Goal: Task Accomplishment & Management: Manage account settings

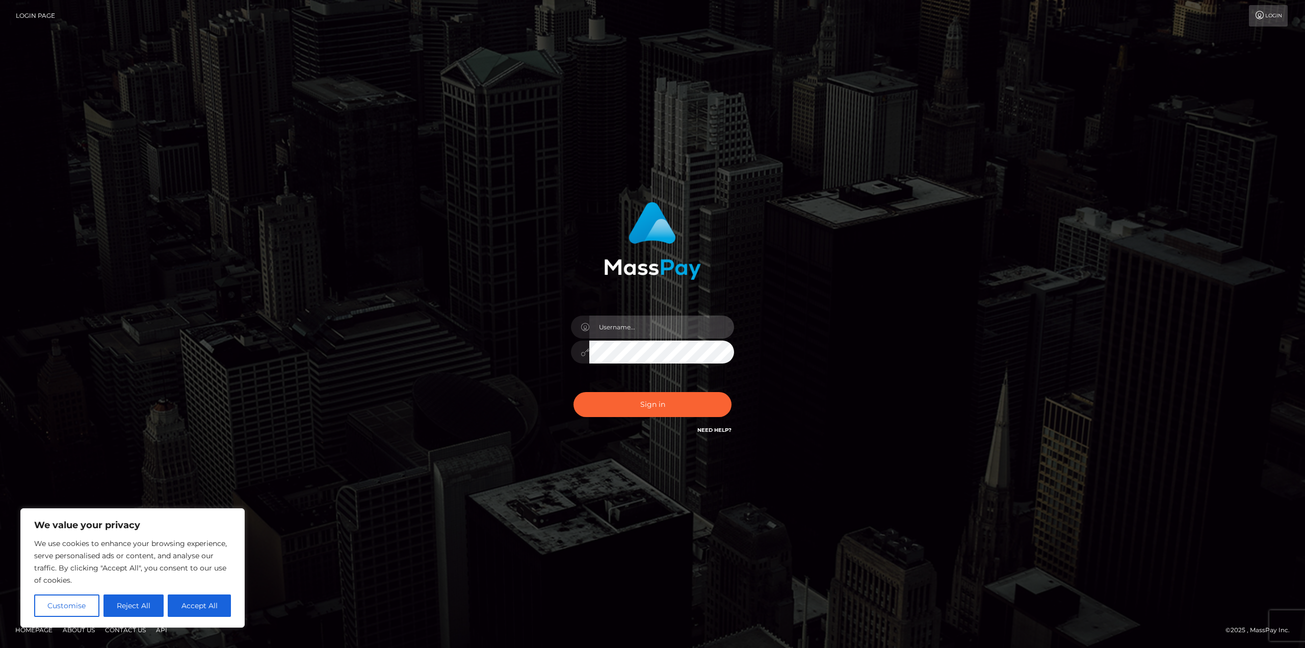
click at [661, 321] on input "text" at bounding box center [661, 327] width 145 height 23
type input "[EMAIL_ADDRESS][DOMAIN_NAME]"
click at [669, 407] on button "Sign in" at bounding box center [653, 404] width 158 height 25
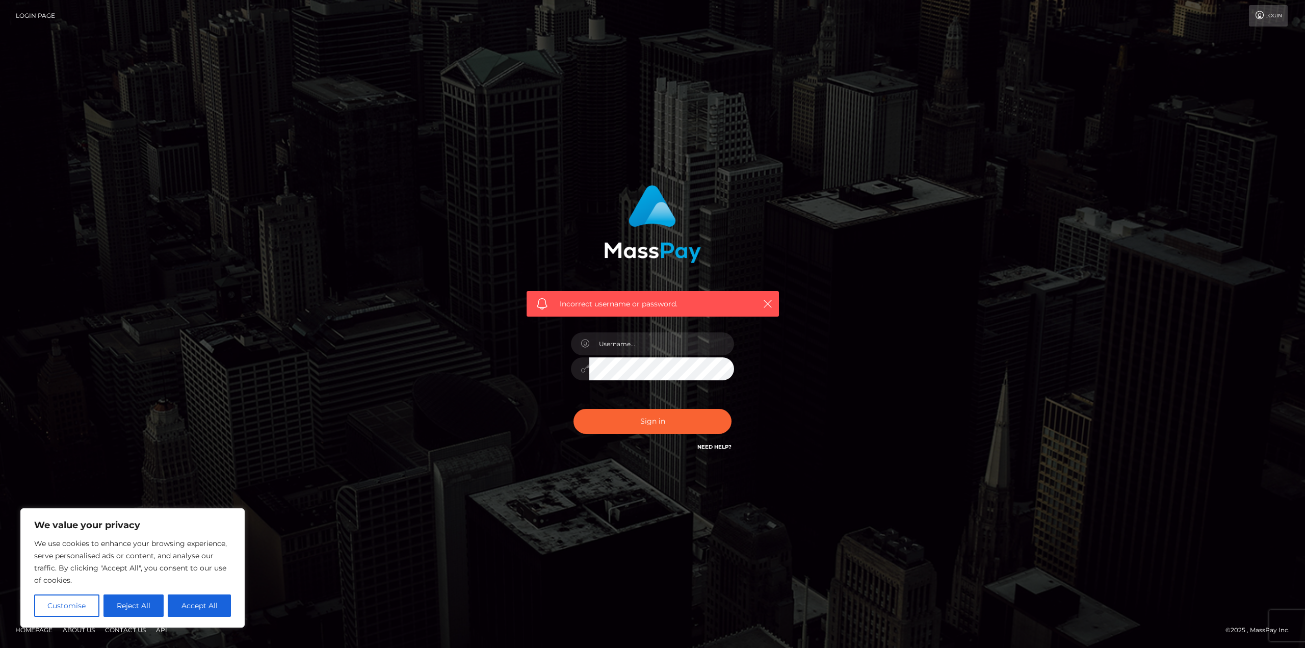
type input "[EMAIL_ADDRESS][DOMAIN_NAME]"
click at [574, 409] on button "Sign in" at bounding box center [653, 421] width 158 height 25
click at [632, 345] on input "text" at bounding box center [661, 343] width 145 height 23
type input "[EMAIL_ADDRESS][DOMAIN_NAME]"
click at [527, 381] on div "Incorrect username or password. [EMAIL_ADDRESS][DOMAIN_NAME]" at bounding box center [653, 318] width 268 height 283
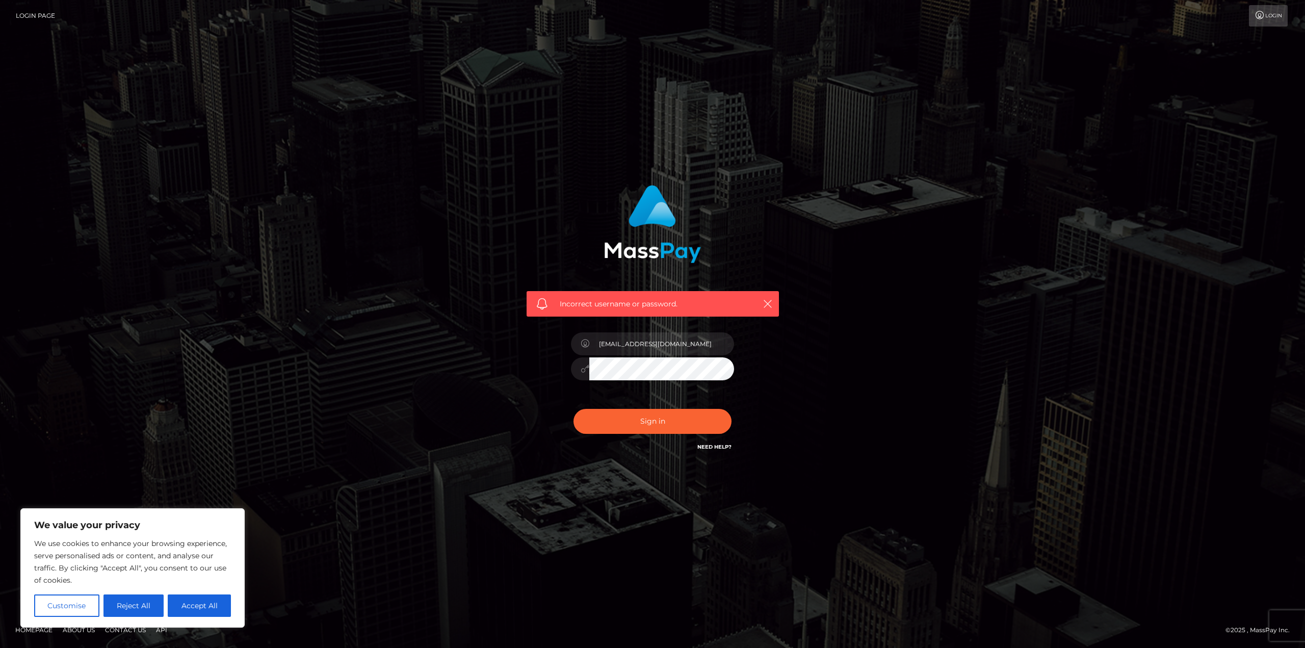
click at [574, 409] on button "Sign in" at bounding box center [653, 421] width 158 height 25
type input "[EMAIL_ADDRESS][DOMAIN_NAME]"
click at [586, 371] on div at bounding box center [652, 367] width 163 height 20
drag, startPoint x: 696, startPoint y: 345, endPoint x: 514, endPoint y: 326, distance: 183.0
click at [514, 326] on div "Incorrect username or password. [EMAIL_ADDRESS][DOMAIN_NAME]" at bounding box center [652, 323] width 283 height 293
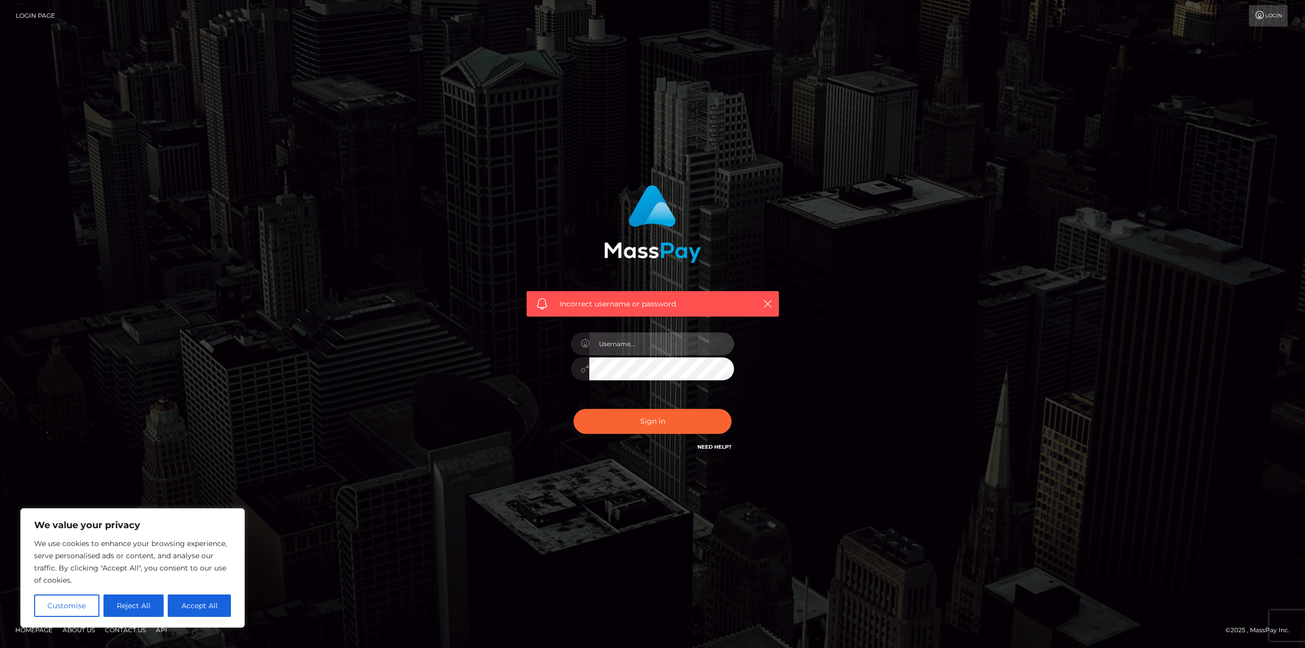
type input "1994-01-21"
click at [666, 420] on button "Sign in" at bounding box center [653, 421] width 158 height 25
click at [627, 342] on input "text" at bounding box center [661, 343] width 145 height 23
type input "MadamredXgrell@gmail.com"
click at [541, 363] on div "Incorrect username or password. [EMAIL_ADDRESS][DOMAIN_NAME]" at bounding box center [653, 318] width 268 height 283
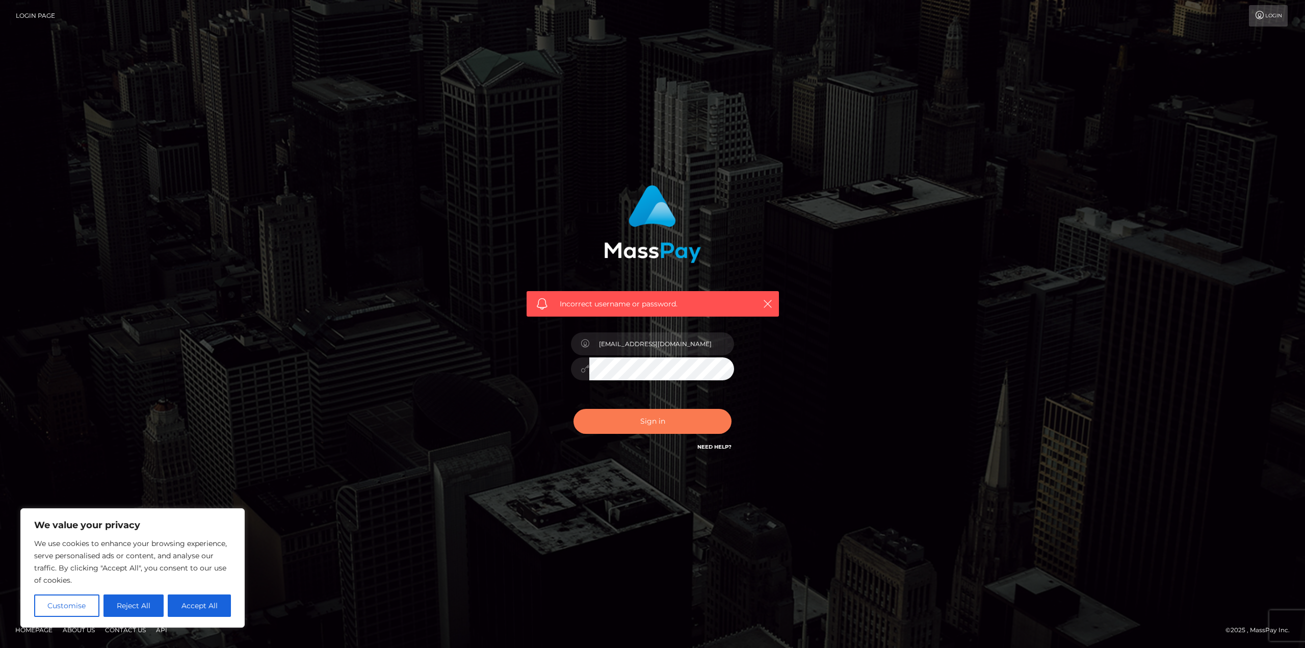
click at [605, 417] on button "Sign in" at bounding box center [653, 421] width 158 height 25
click at [706, 354] on input "text" at bounding box center [661, 343] width 145 height 23
type input "MadamredXgrell@gmail.com"
click at [704, 447] on link "Need Help?" at bounding box center [714, 447] width 34 height 7
click at [333, 556] on div "Incorrect username or password. [EMAIL_ADDRESS][DOMAIN_NAME]" at bounding box center [652, 324] width 1305 height 648
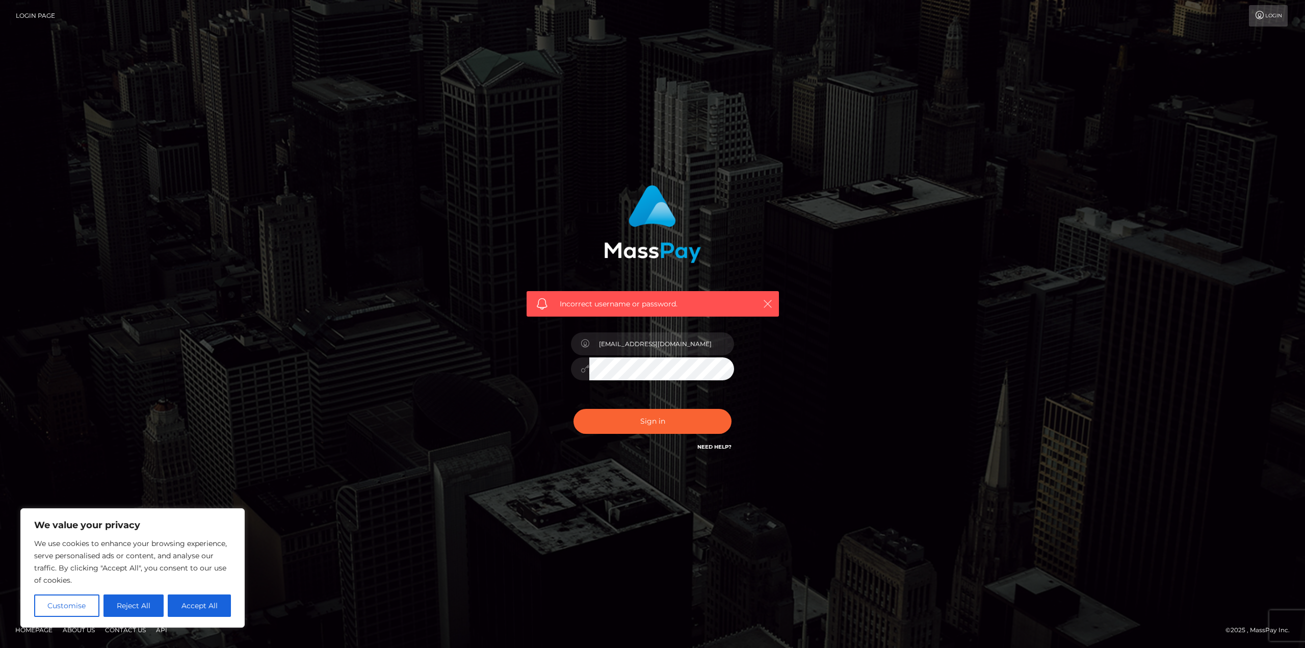
click at [771, 300] on icon "button" at bounding box center [768, 304] width 10 height 10
click at [767, 302] on icon "button" at bounding box center [768, 304] width 10 height 10
click at [181, 612] on button "Accept All" at bounding box center [199, 605] width 63 height 22
checkbox input "true"
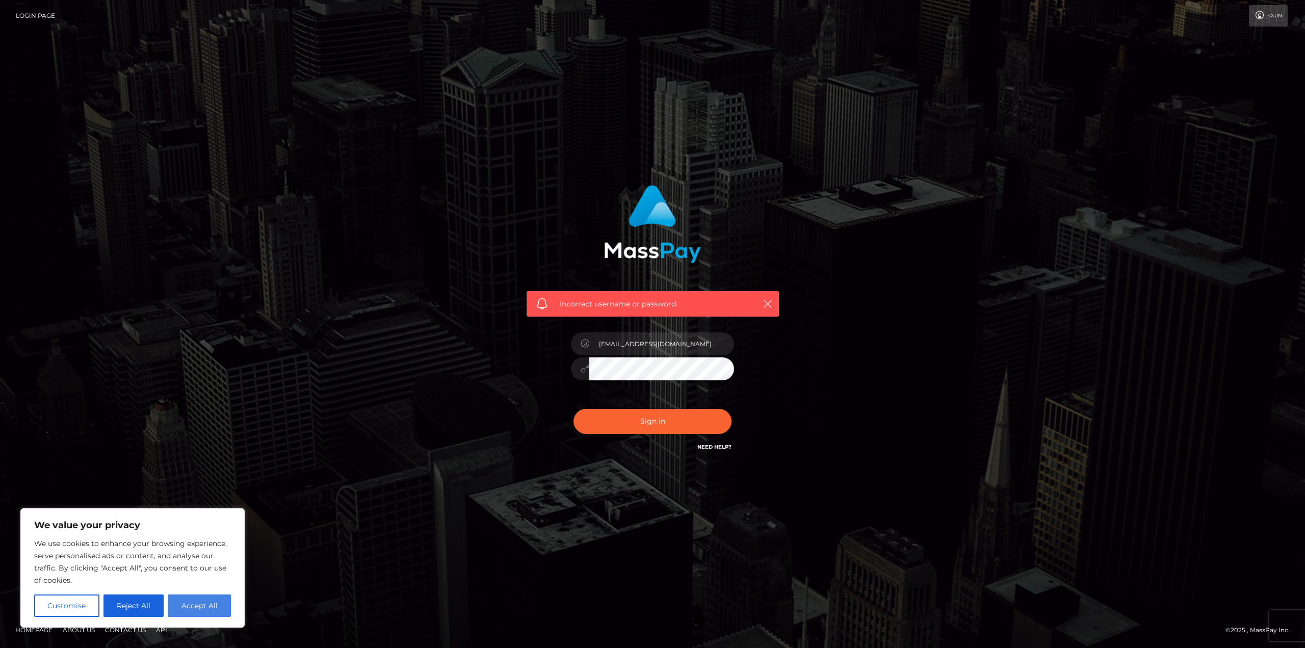
checkbox input "true"
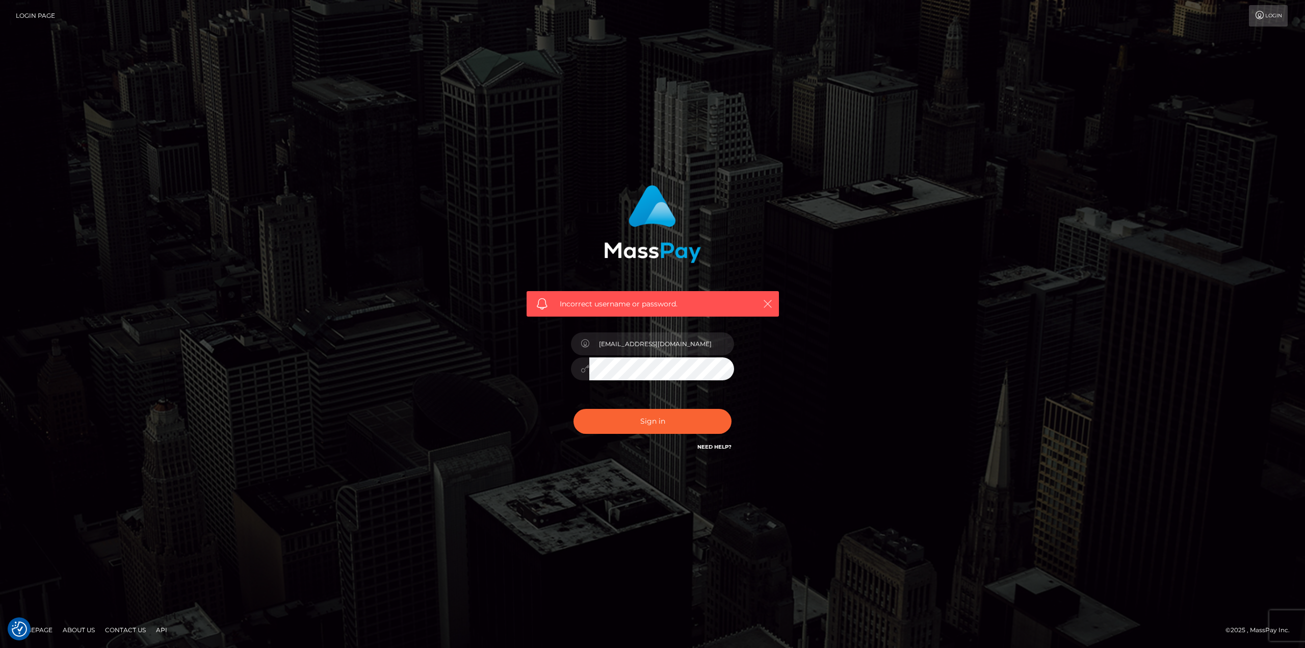
click at [769, 303] on icon "button" at bounding box center [768, 304] width 10 height 10
click at [706, 444] on link "Need Help?" at bounding box center [714, 447] width 34 height 7
click at [458, 569] on div "Incorrect username or password. MadamredXgrell@gmail.com" at bounding box center [652, 324] width 1305 height 648
drag, startPoint x: 713, startPoint y: 347, endPoint x: 541, endPoint y: 343, distance: 172.4
click at [541, 343] on div "Incorrect username or password. MadamredXgrell@gmail.com" at bounding box center [653, 318] width 268 height 283
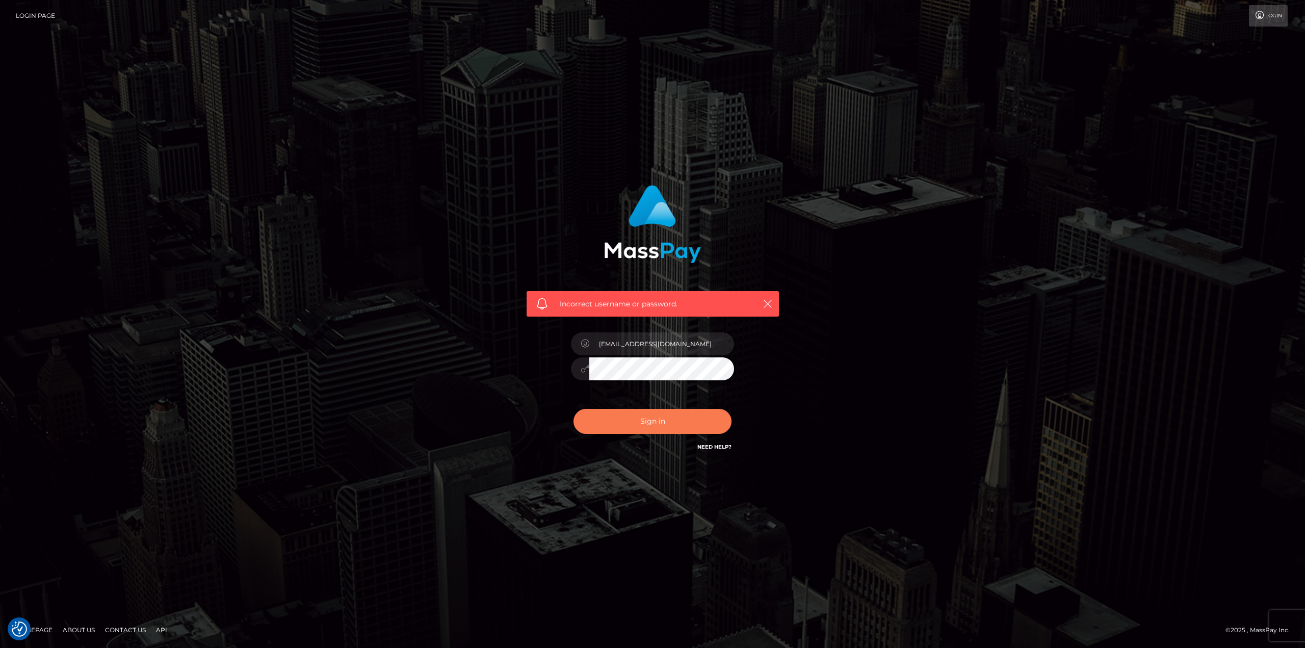
click at [644, 422] on button "Sign in" at bounding box center [653, 421] width 158 height 25
click at [761, 306] on div "Incorrect username or password." at bounding box center [653, 303] width 252 height 25
click at [635, 352] on input "text" at bounding box center [661, 343] width 145 height 23
type input "1994-01-21"
drag, startPoint x: 614, startPoint y: 346, endPoint x: 567, endPoint y: 349, distance: 47.0
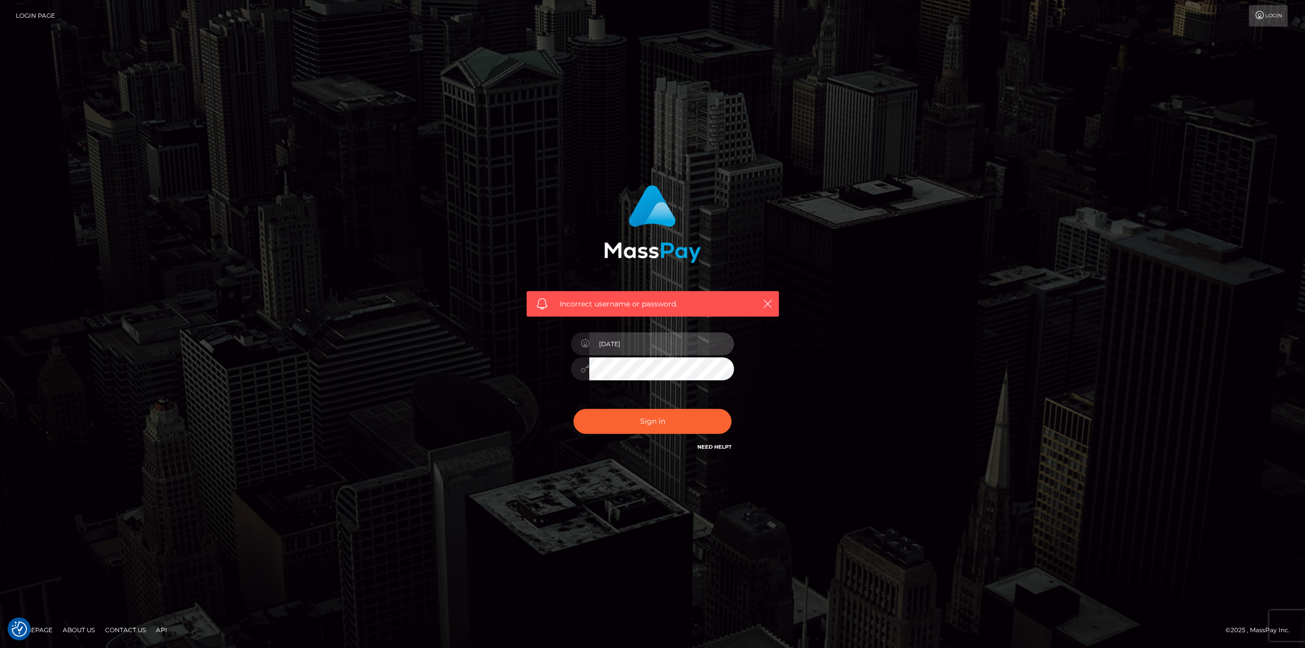
click at [567, 349] on div "1994-01-21" at bounding box center [652, 364] width 178 height 78
type input "madamredxgrell@gmail.com"
click at [653, 419] on button "Sign in" at bounding box center [653, 421] width 158 height 25
click at [648, 344] on input "text" at bounding box center [661, 343] width 145 height 23
drag, startPoint x: 696, startPoint y: 340, endPoint x: 549, endPoint y: 331, distance: 147.6
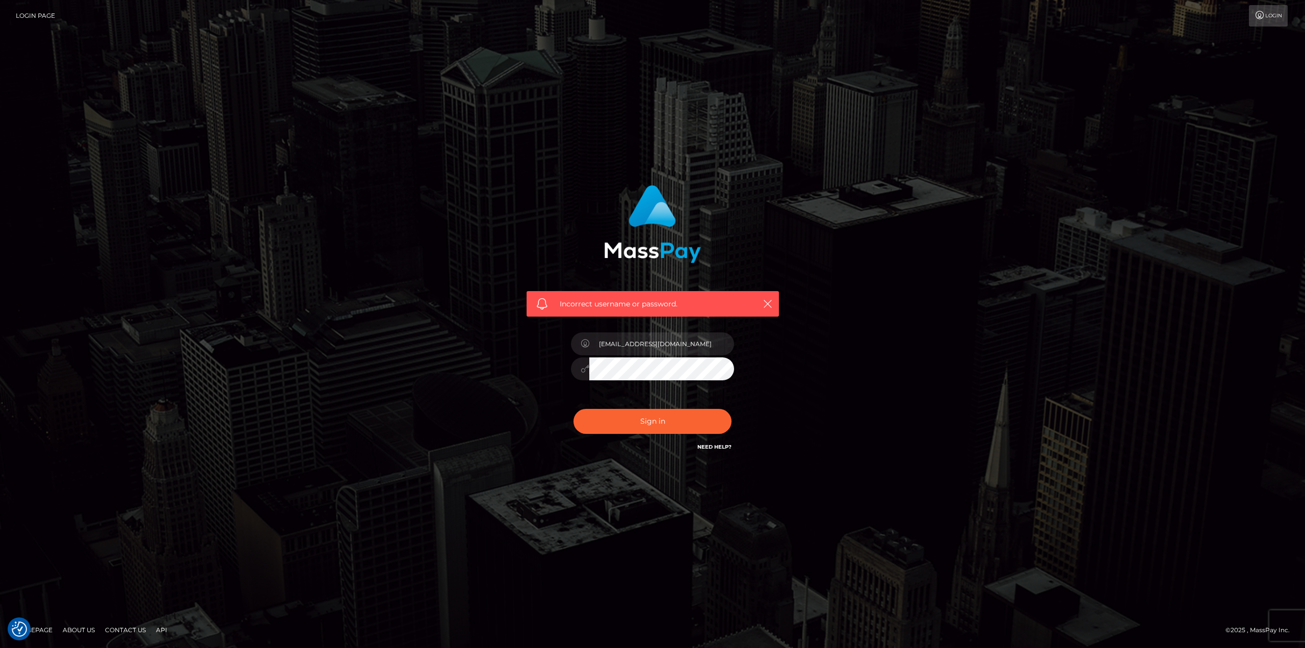
click at [549, 331] on div "Incorrect username or password. MadamredXgrell@gmail.com" at bounding box center [653, 318] width 268 height 283
type input "MassPay"
drag, startPoint x: 652, startPoint y: 347, endPoint x: 534, endPoint y: 342, distance: 117.9
click at [534, 342] on div "Incorrect username or password. MassPay" at bounding box center [653, 318] width 268 height 283
type input "mistresschocovt@gmail.com"
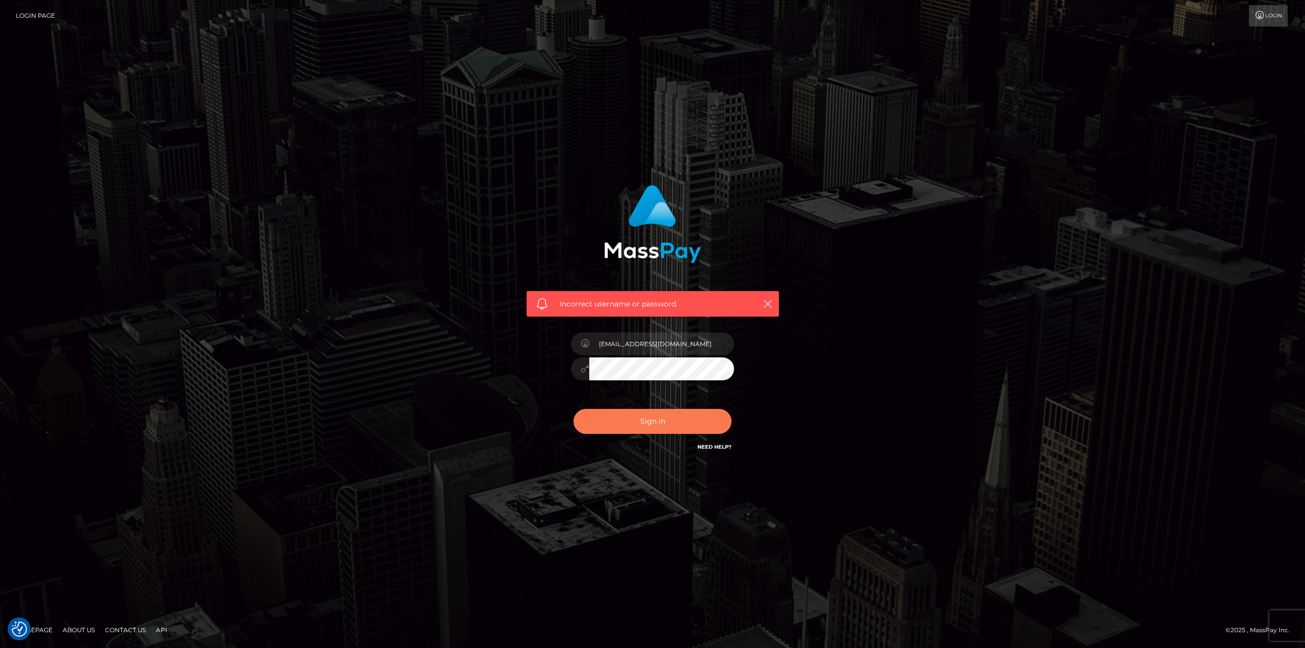
click at [617, 424] on button "Sign in" at bounding box center [653, 421] width 158 height 25
